Goal: Task Accomplishment & Management: Use online tool/utility

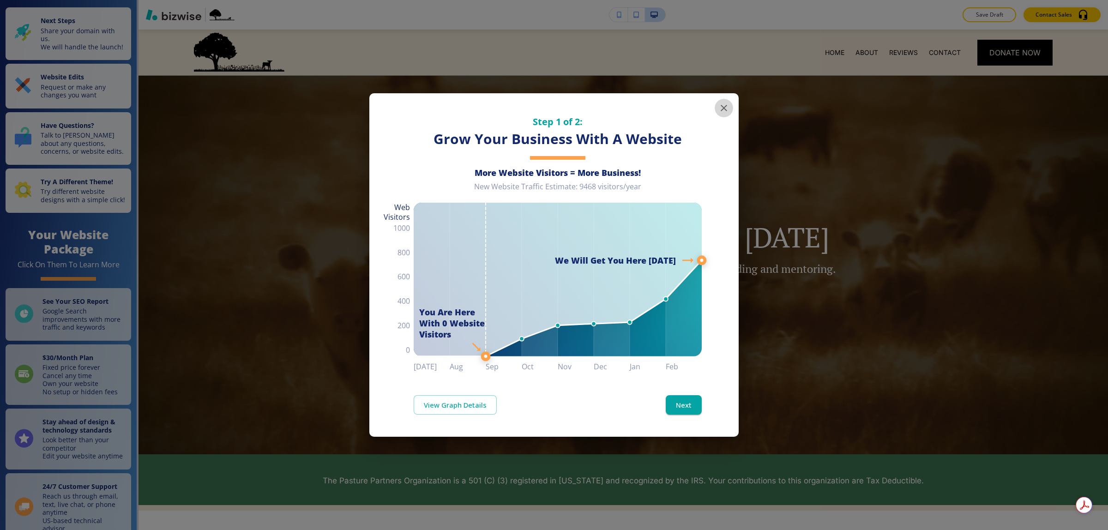
click at [726, 103] on icon "button" at bounding box center [724, 108] width 11 height 11
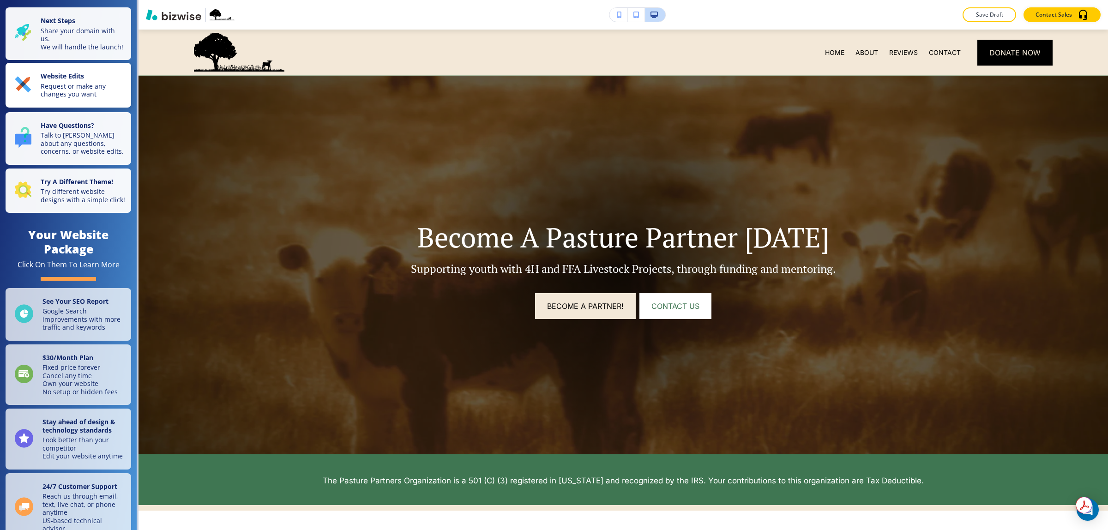
click at [74, 98] on p "Request or make any changes you want" at bounding box center [83, 90] width 85 height 16
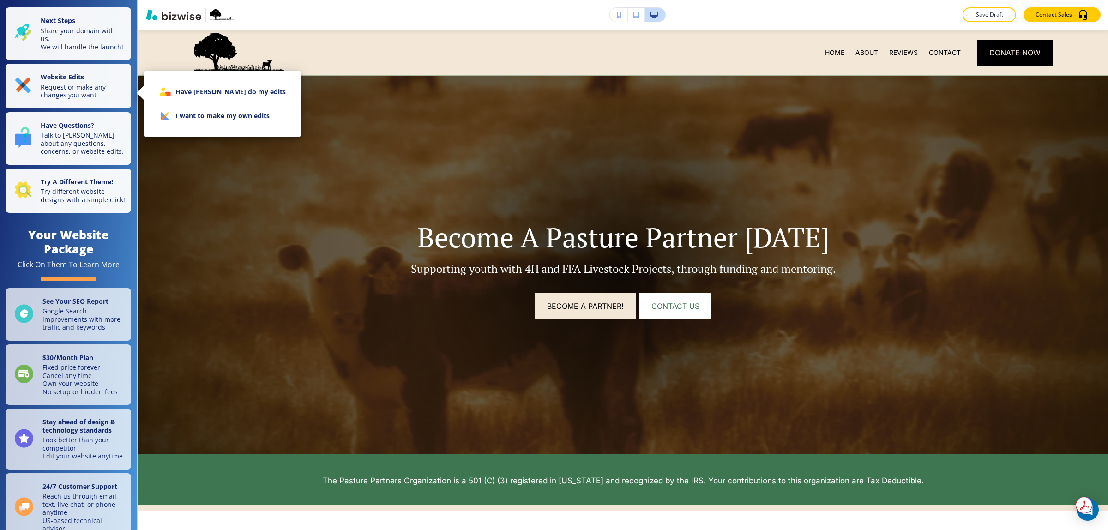
click at [178, 98] on li "Have [PERSON_NAME] do my edits" at bounding box center [222, 92] width 142 height 24
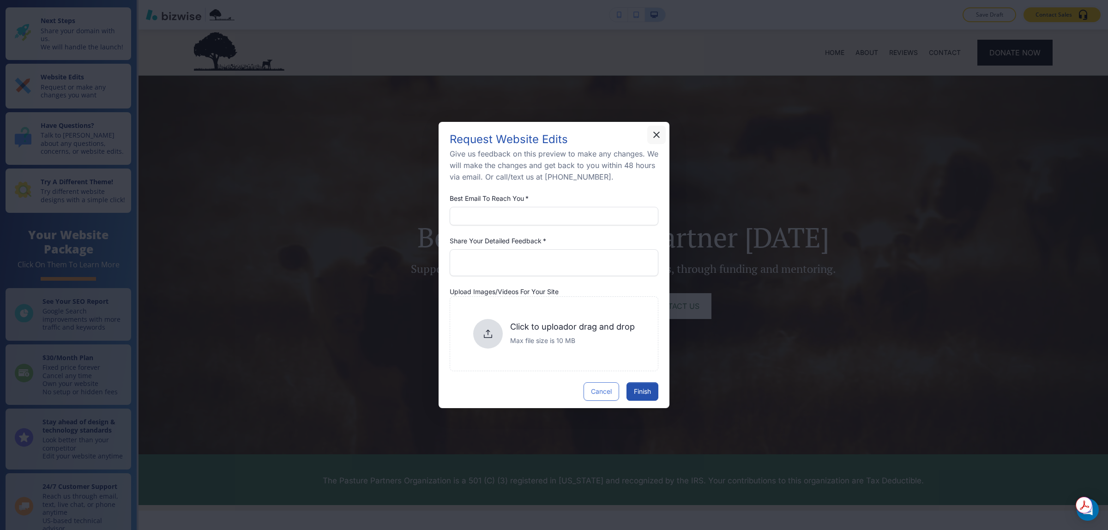
click at [656, 132] on icon "button" at bounding box center [656, 135] width 6 height 6
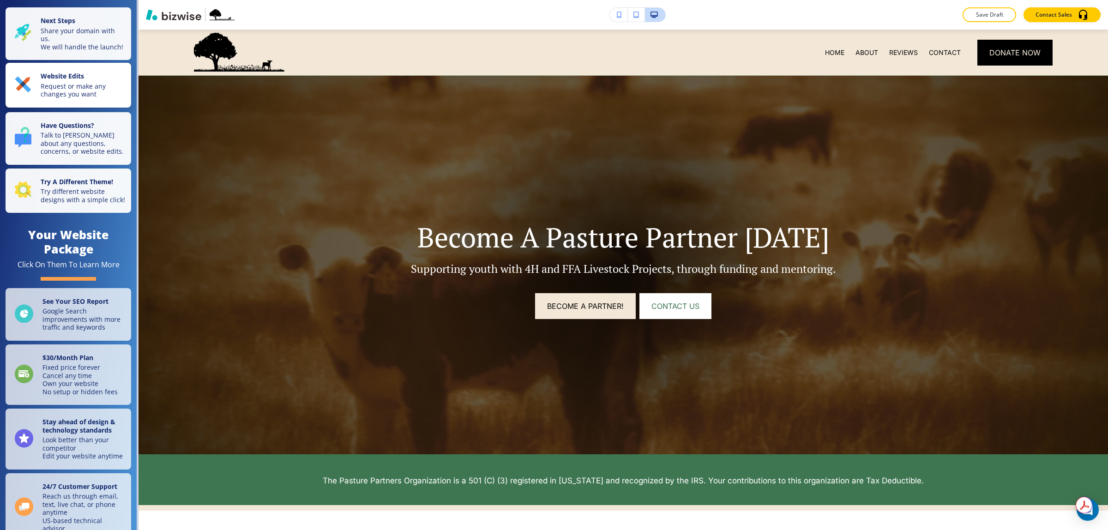
click at [24, 92] on rect "button" at bounding box center [23, 84] width 16 height 16
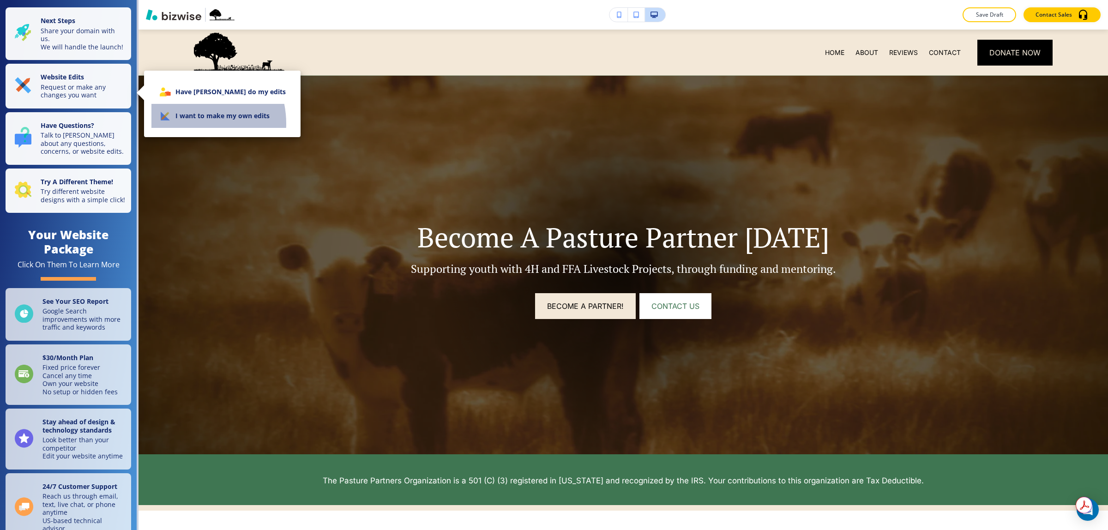
click at [187, 124] on li "I want to make my own edits" at bounding box center [222, 116] width 142 height 24
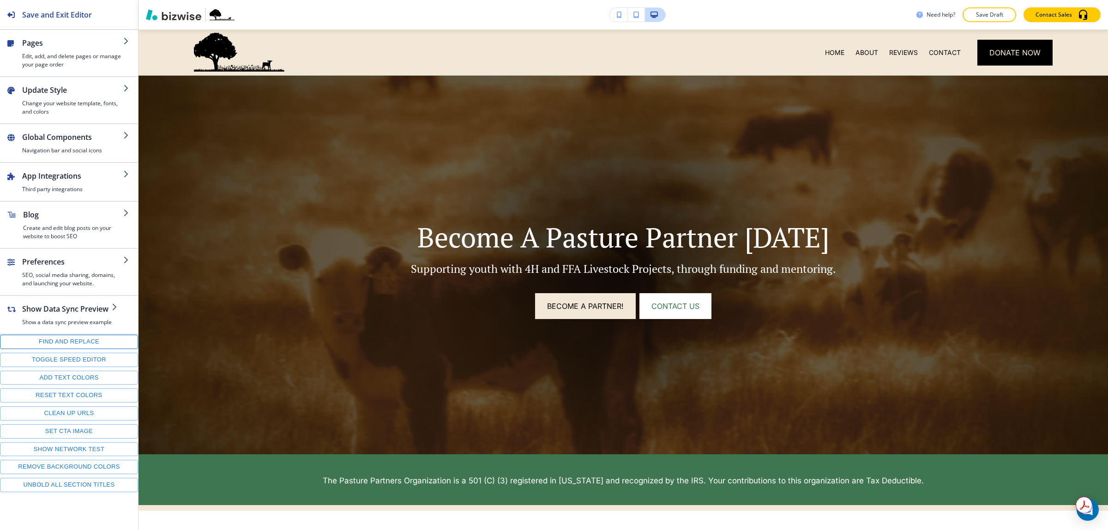
click at [58, 345] on button "Find and replace" at bounding box center [69, 342] width 138 height 14
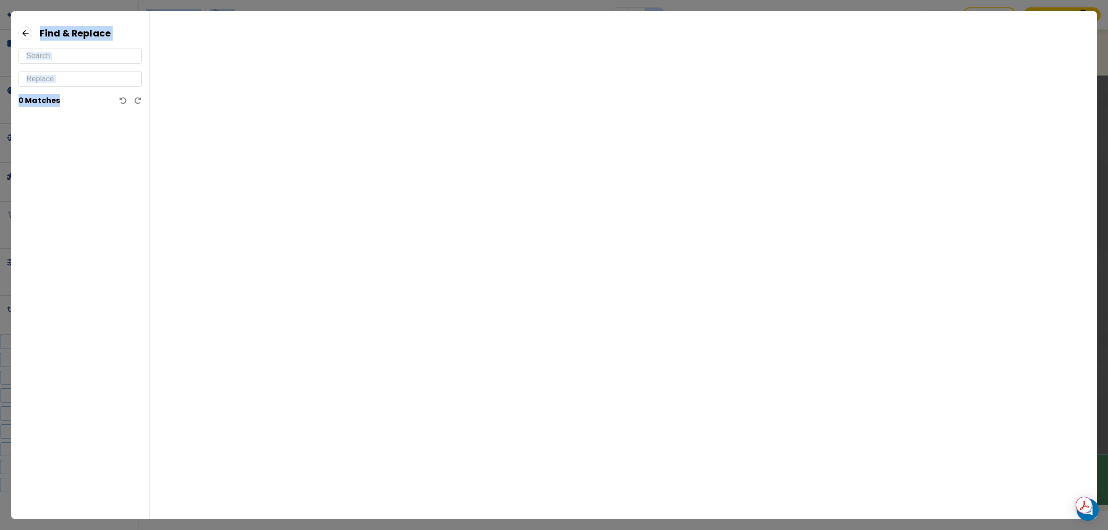
click at [60, 58] on input "text" at bounding box center [80, 55] width 108 height 15
paste input "About PasturePartners"
type input "About PasturePartners"
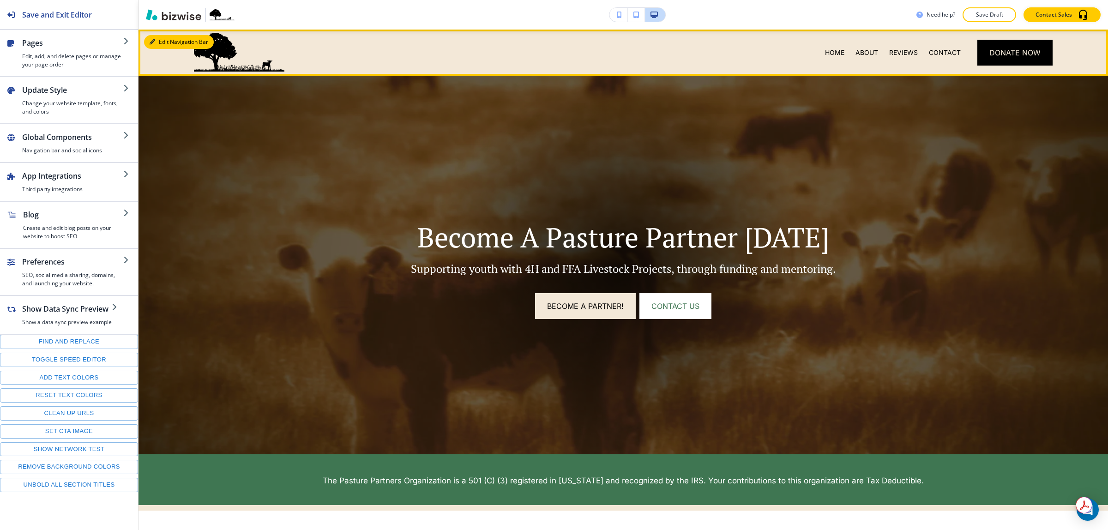
click at [153, 37] on button "Edit Navigation Bar" at bounding box center [179, 42] width 70 height 14
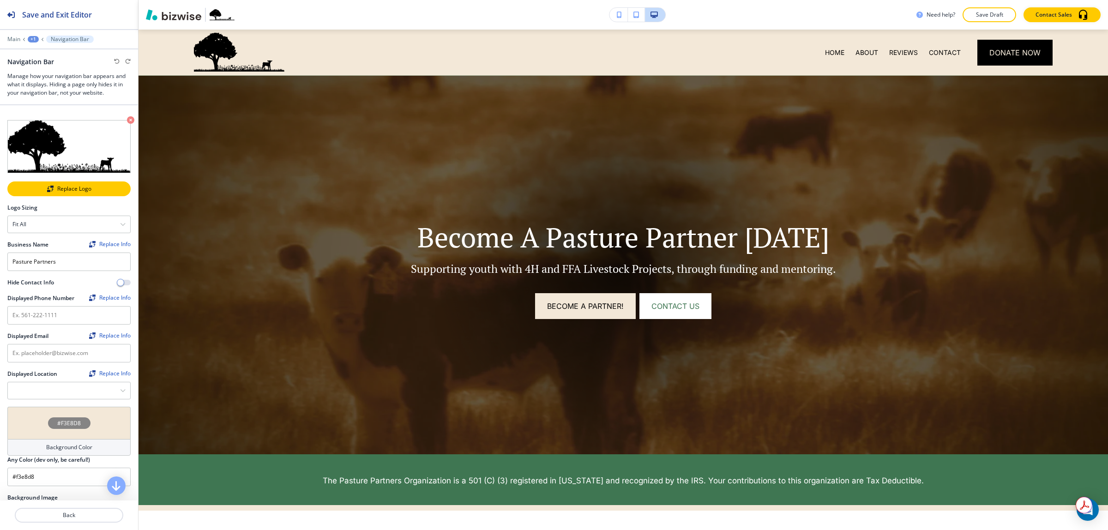
click at [63, 186] on div "Replace Logo" at bounding box center [68, 189] width 121 height 6
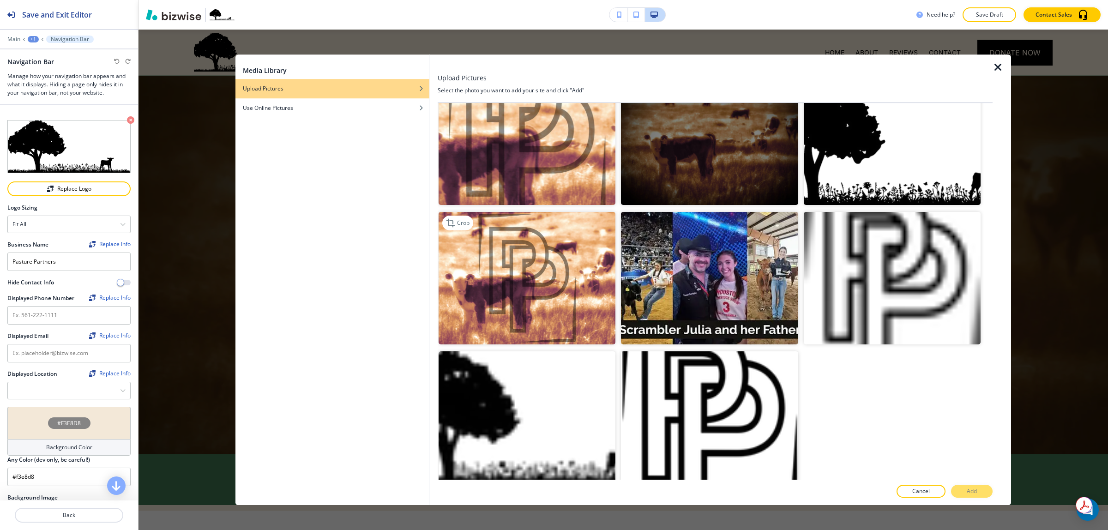
scroll to position [458, 0]
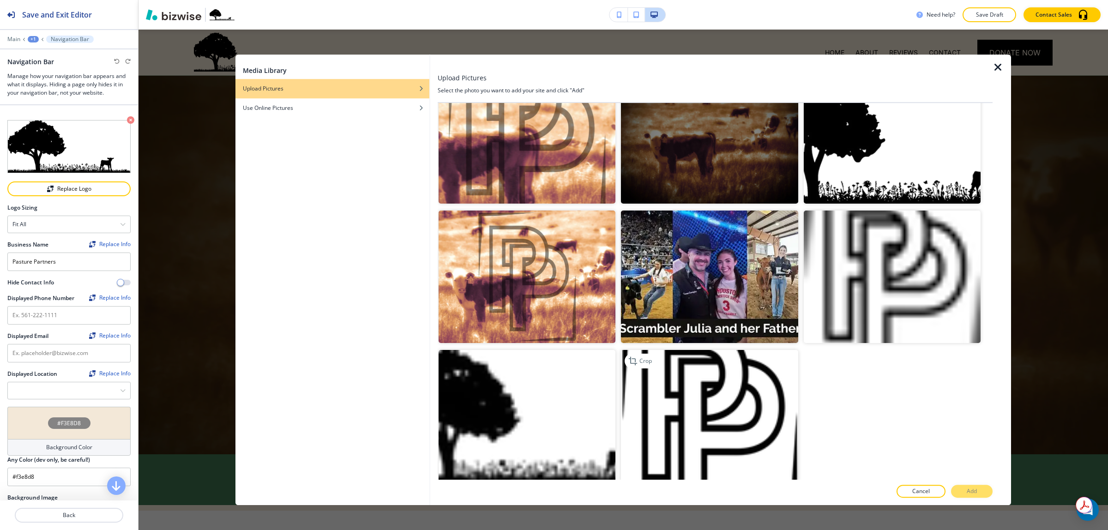
drag, startPoint x: 706, startPoint y: 380, endPoint x: 713, endPoint y: 386, distance: 9.2
click at [706, 381] on img "button" at bounding box center [709, 416] width 177 height 133
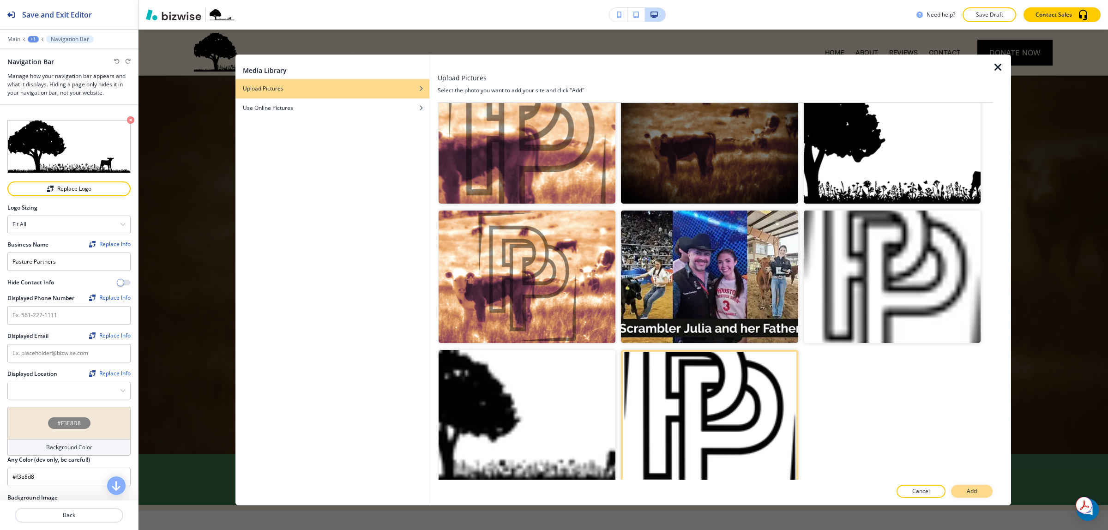
click at [972, 490] on p "Add" at bounding box center [972, 491] width 10 height 8
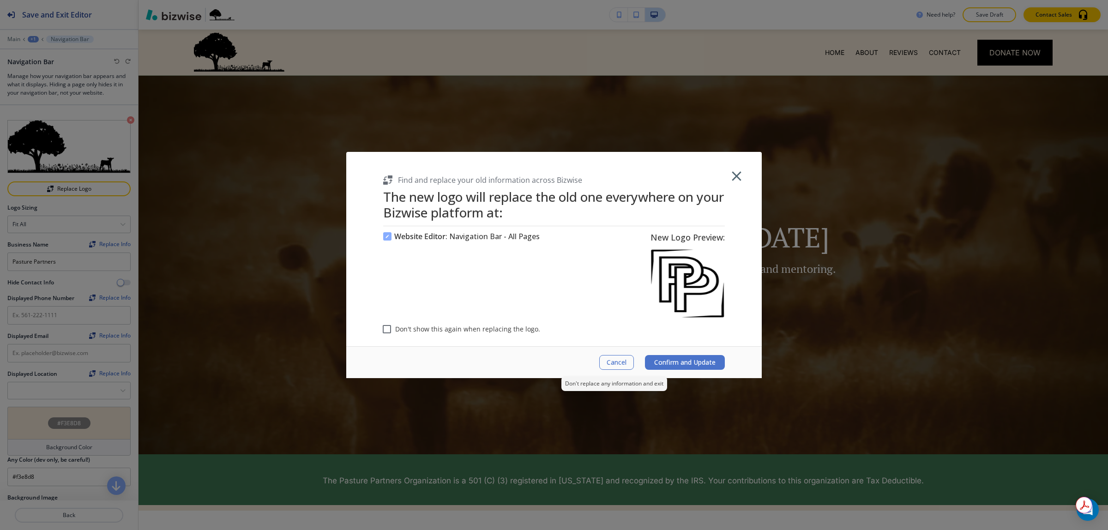
click at [614, 362] on span "Cancel" at bounding box center [617, 362] width 20 height 7
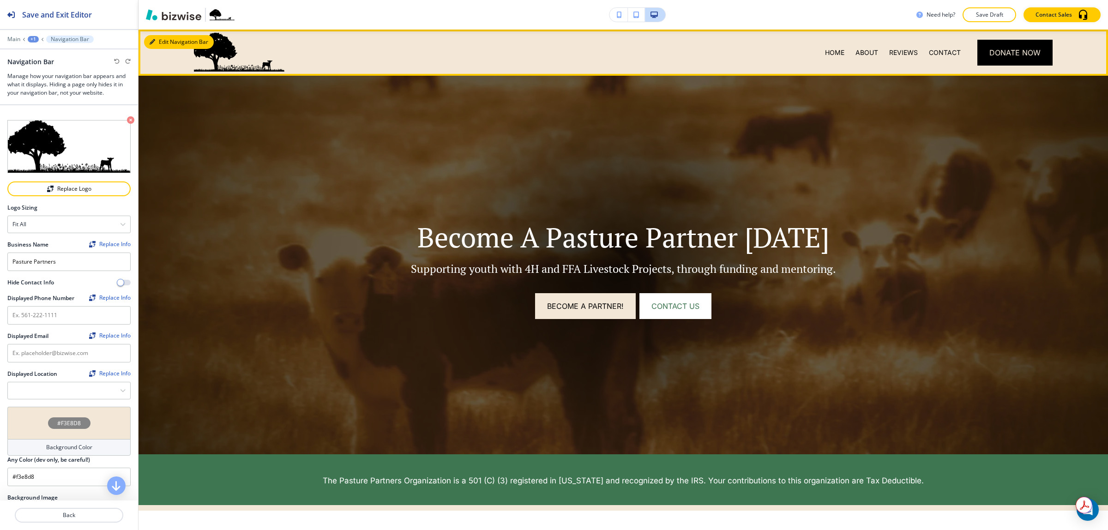
click at [164, 40] on button "Edit Navigation Bar" at bounding box center [179, 42] width 70 height 14
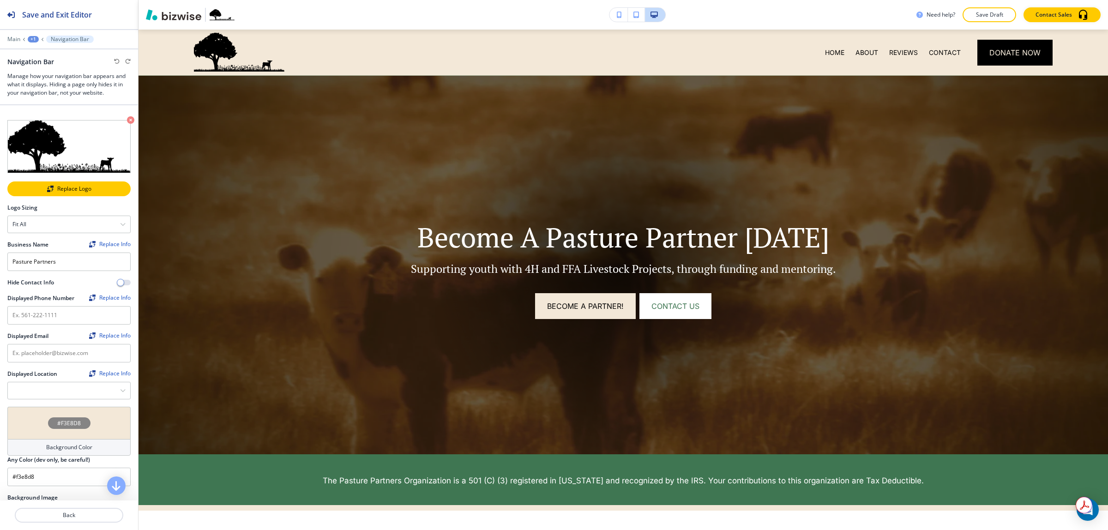
click at [75, 186] on div "Replace Logo" at bounding box center [68, 189] width 121 height 6
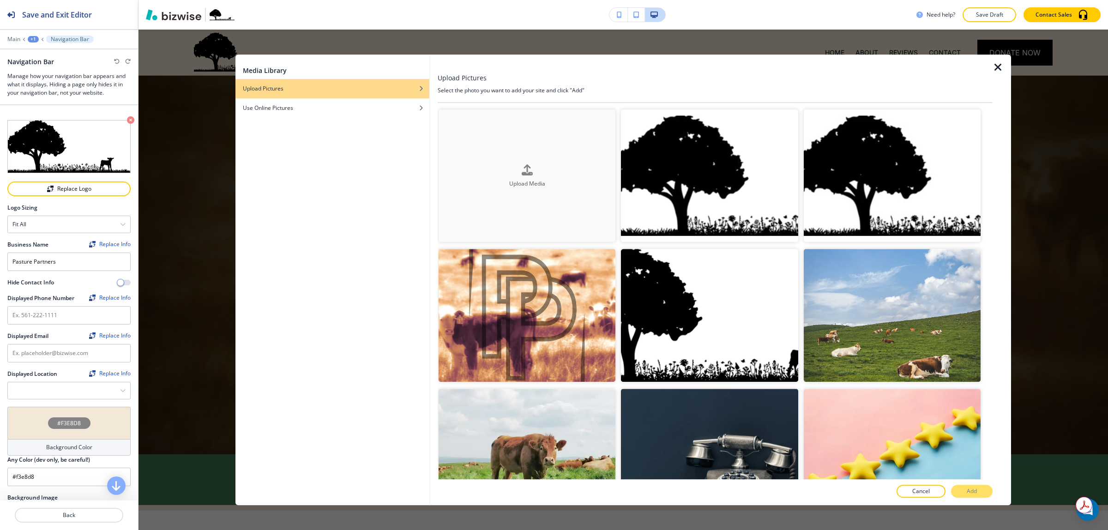
click at [483, 184] on h4 "Upload Media" at bounding box center [527, 183] width 177 height 8
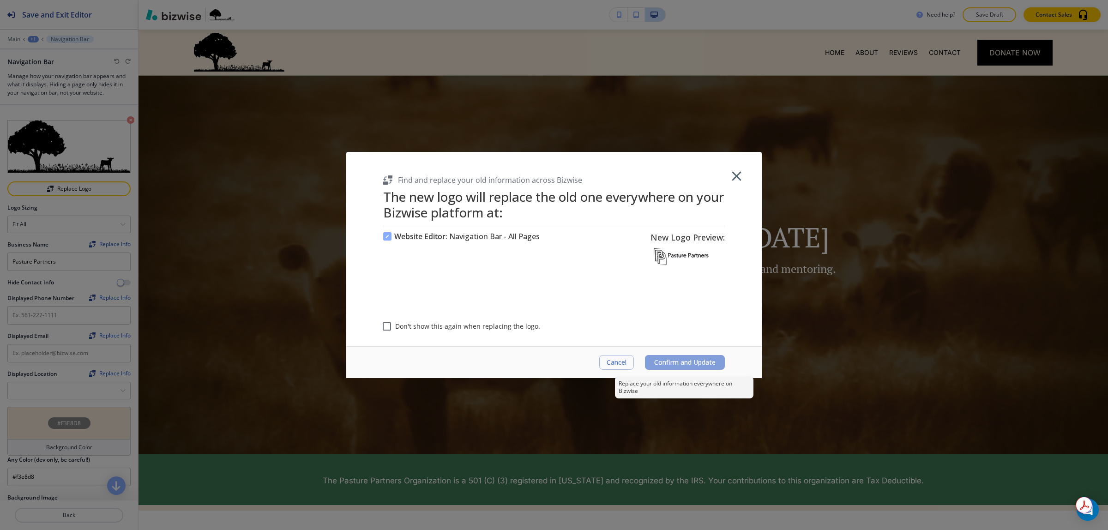
click at [673, 367] on button "Confirm and Update" at bounding box center [685, 362] width 80 height 15
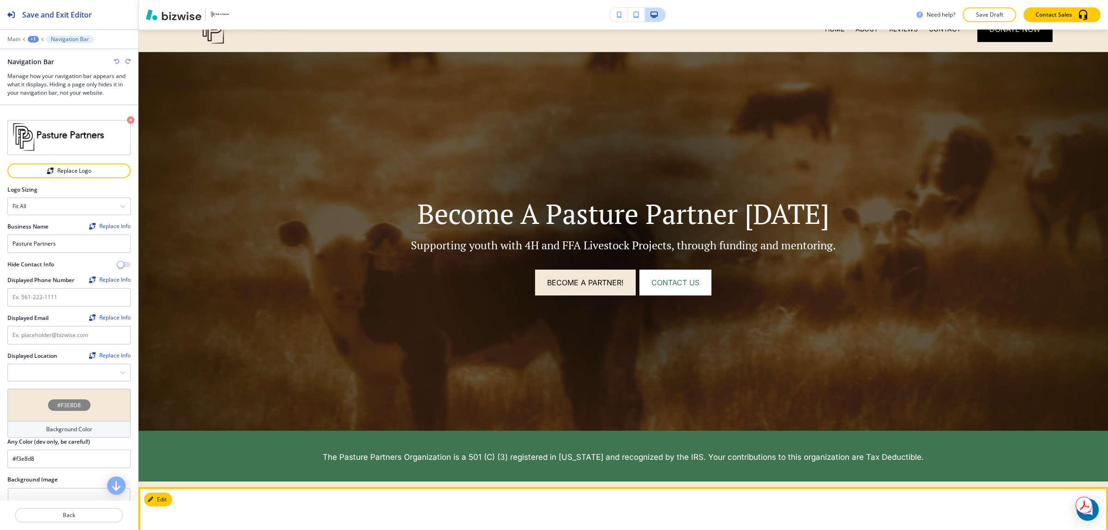
scroll to position [0, 0]
